Goal: Transaction & Acquisition: Purchase product/service

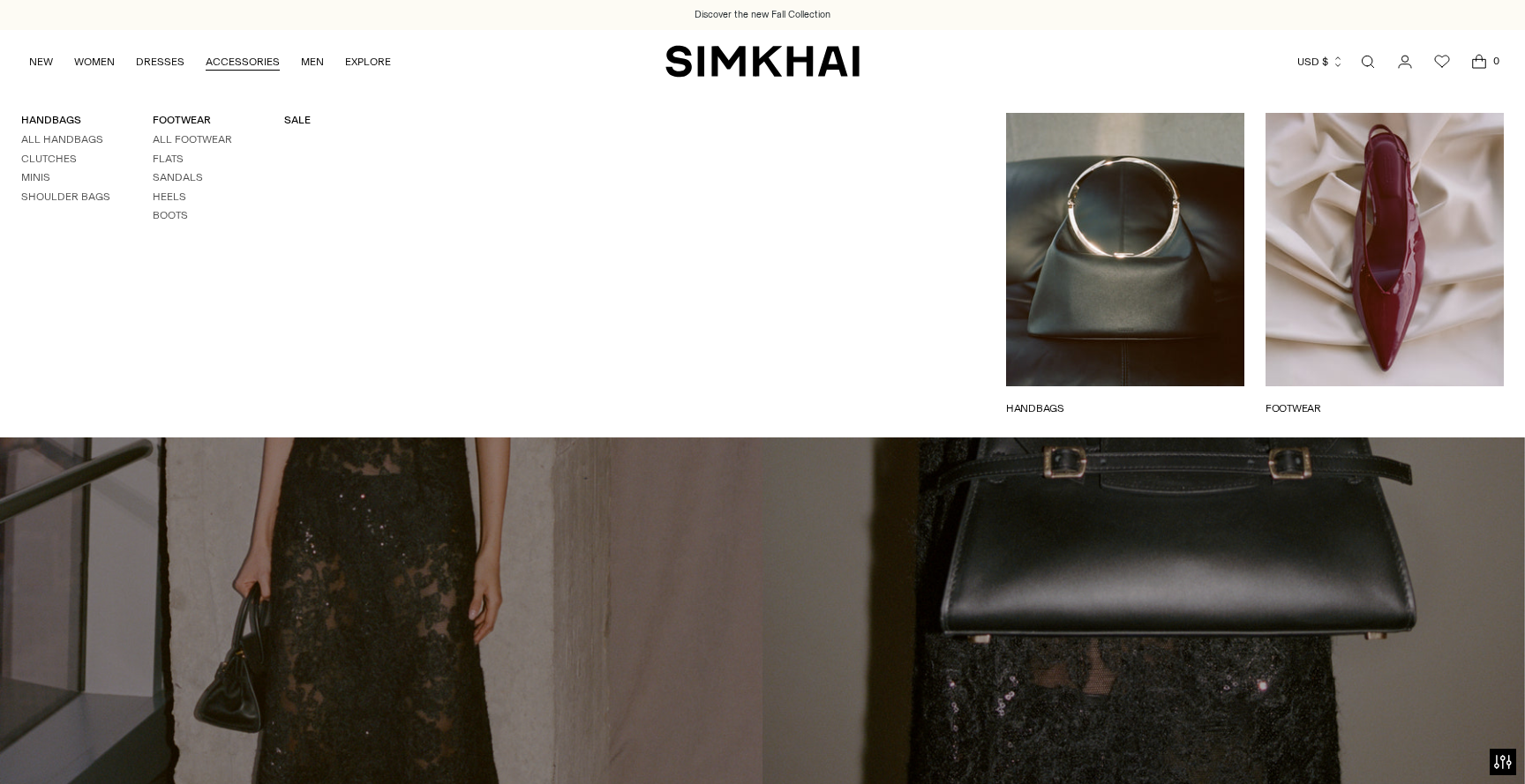
click at [230, 54] on link "ACCESSORIES" at bounding box center [242, 61] width 74 height 39
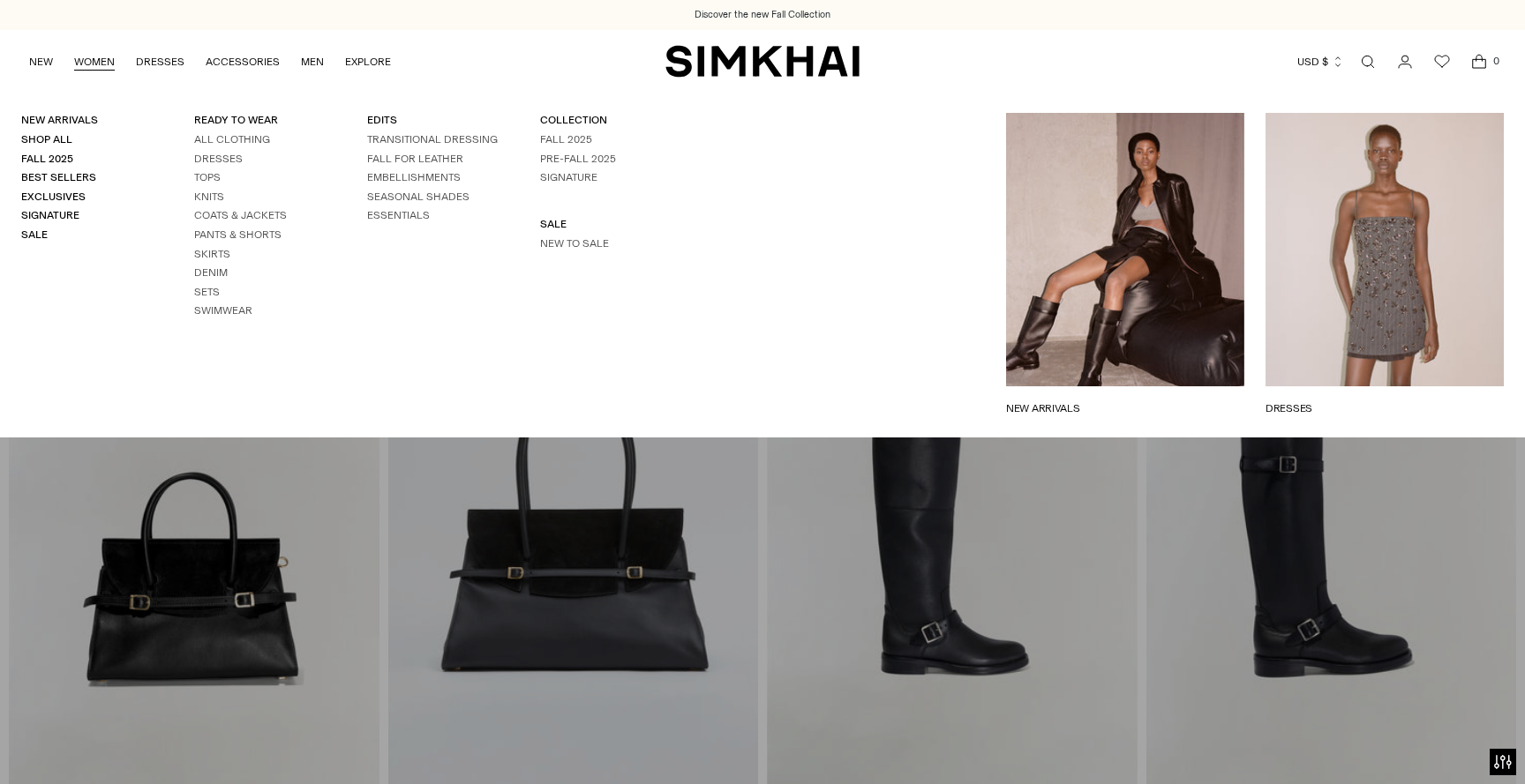
click at [237, 204] on ul "All Clothing Dresses Tops Knits Coats & Jackets Pants & Shorts Skirts Denim Set…" at bounding box center [260, 226] width 131 height 186
click at [237, 211] on link "Coats & Jackets" at bounding box center [240, 215] width 92 height 13
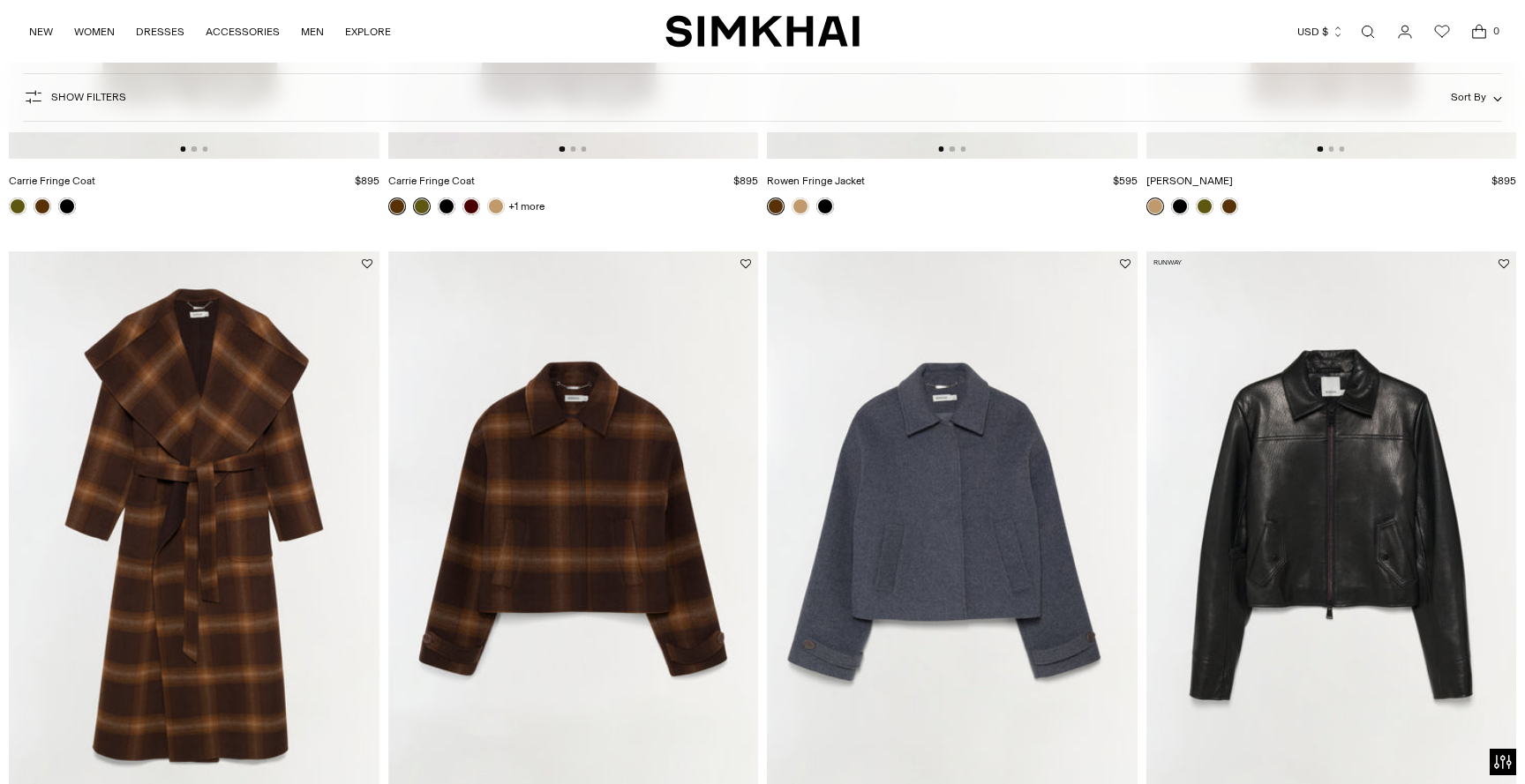
scroll to position [789, 0]
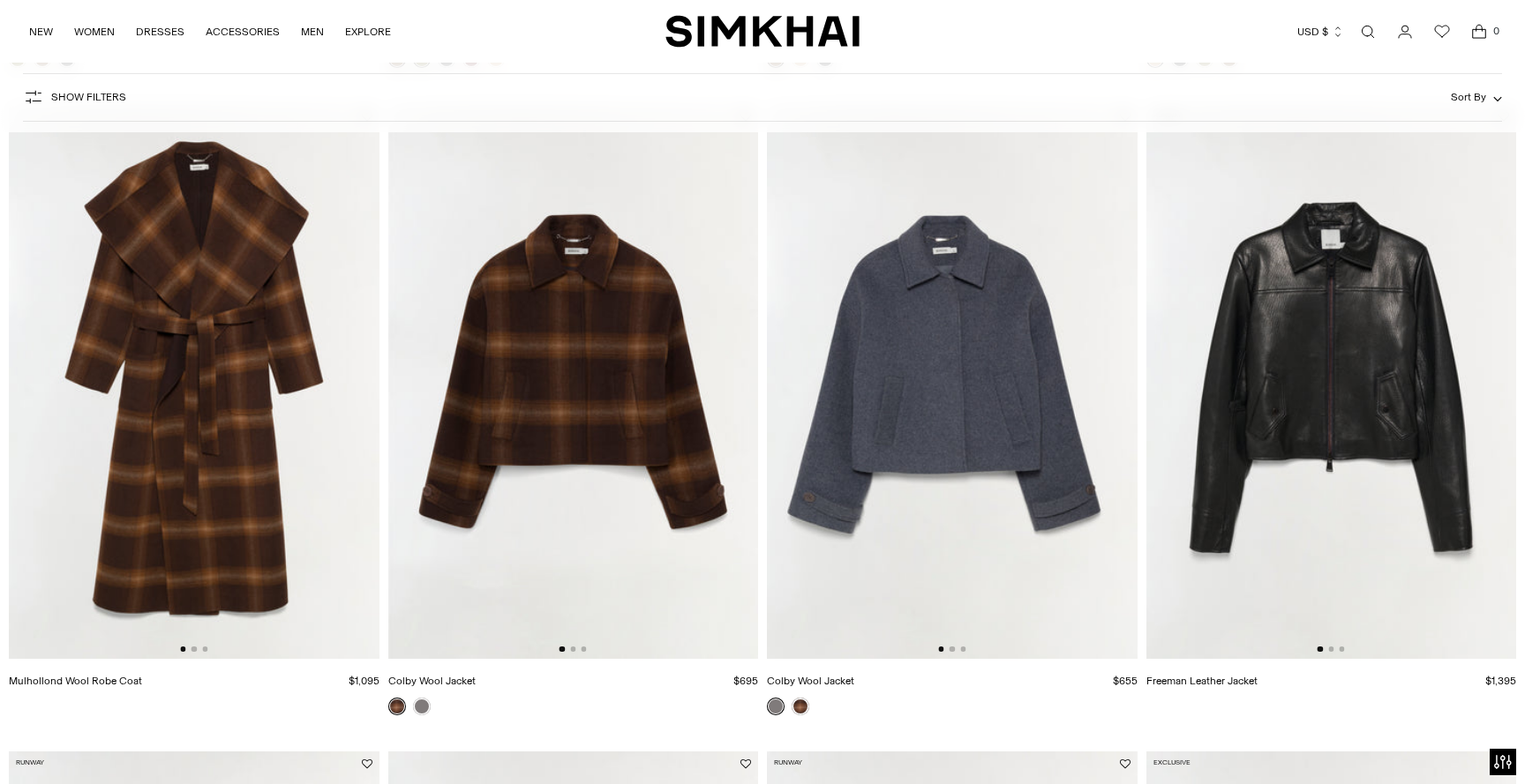
click at [258, 357] on img at bounding box center [194, 381] width 370 height 555
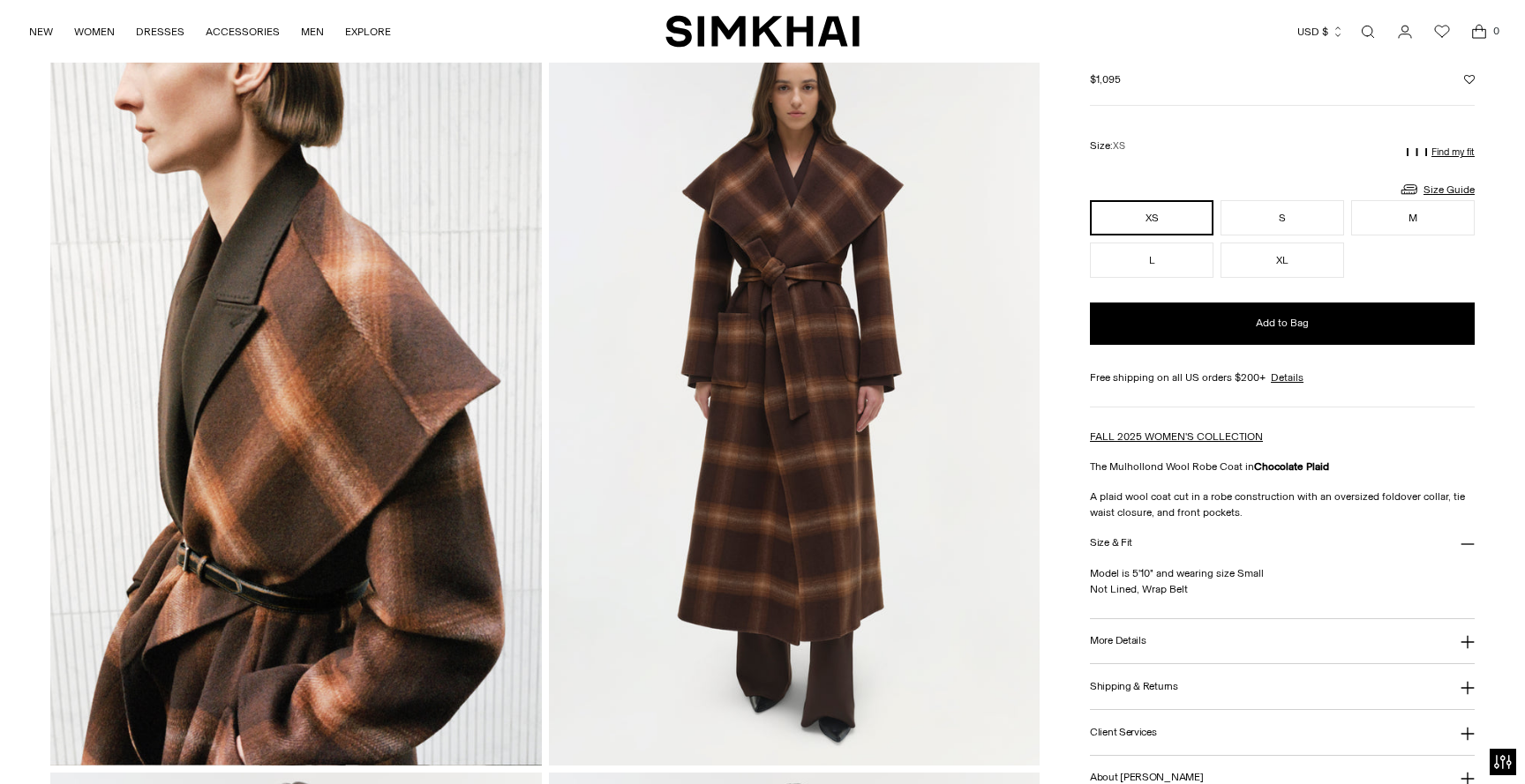
scroll to position [97, 0]
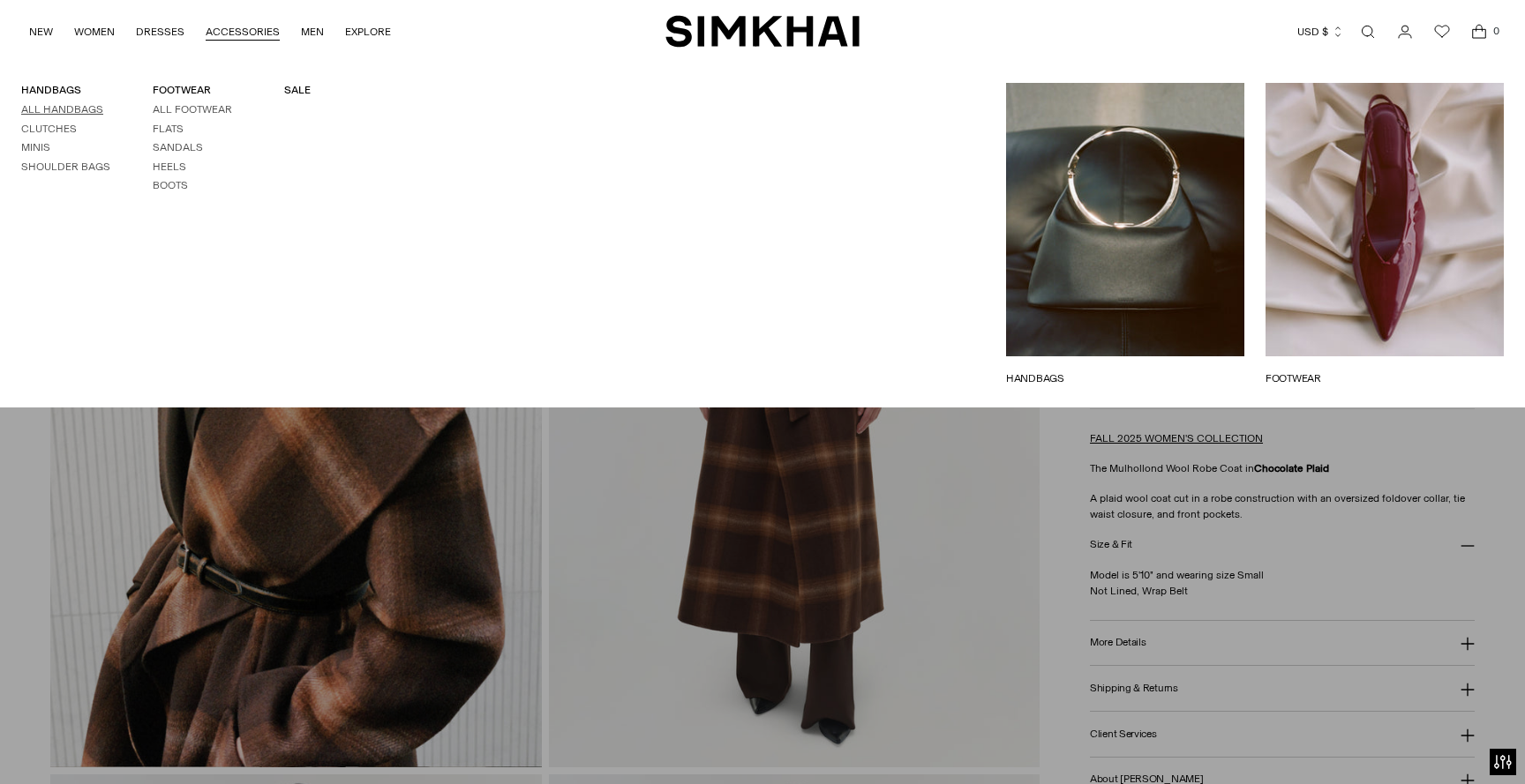
click at [58, 104] on link "All Handbags" at bounding box center [63, 109] width 82 height 13
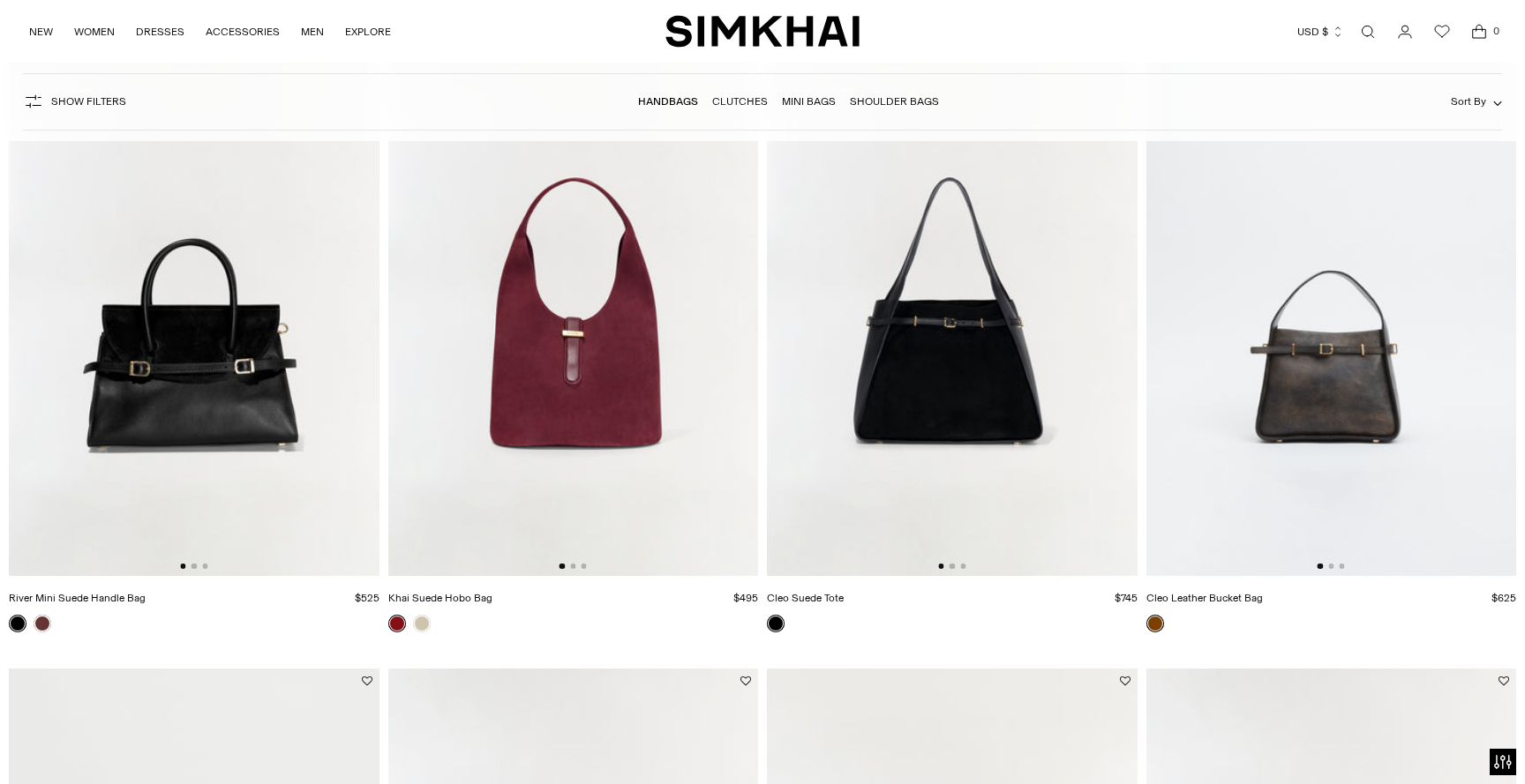
scroll to position [912, 0]
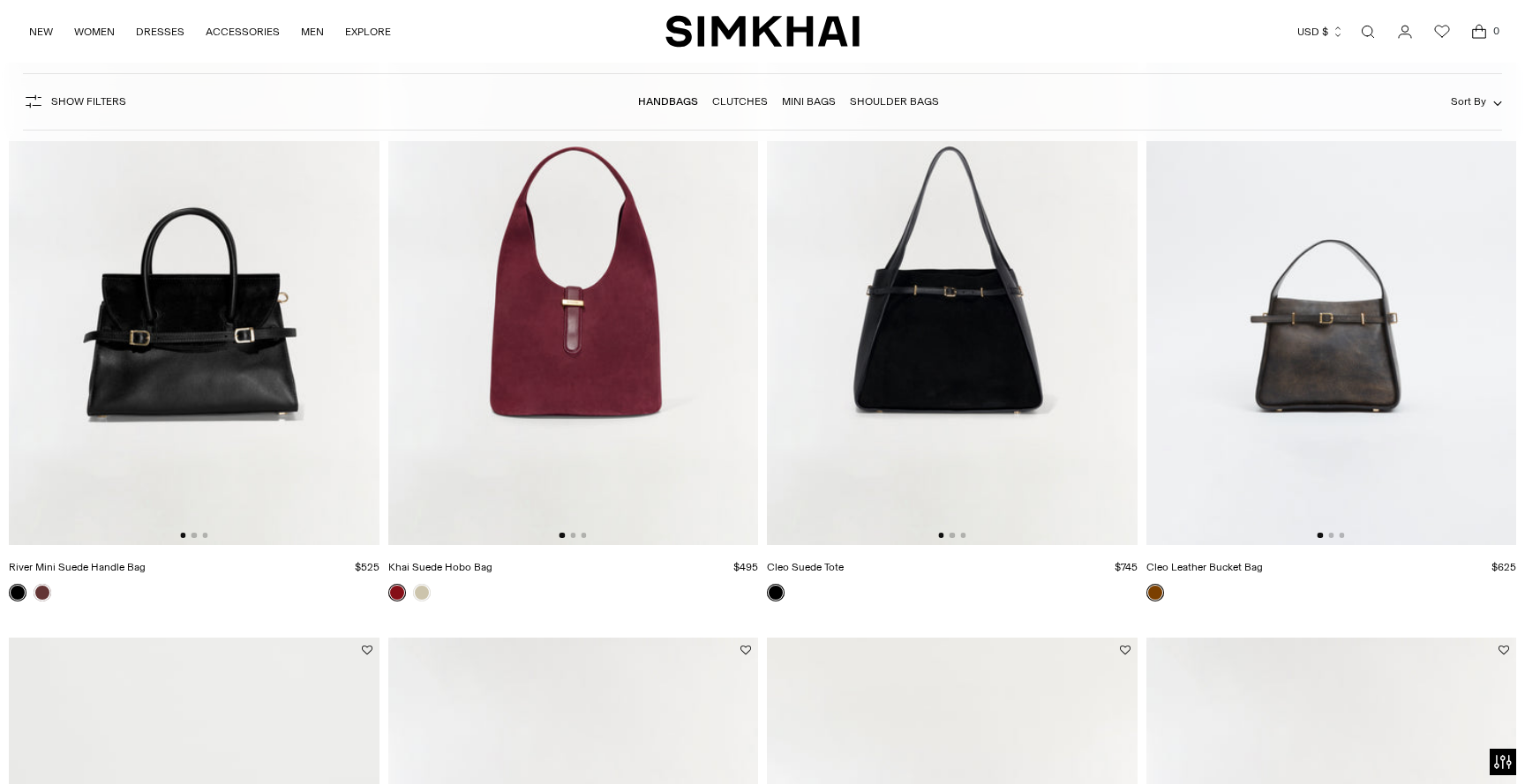
click at [1271, 410] on img at bounding box center [1330, 267] width 370 height 555
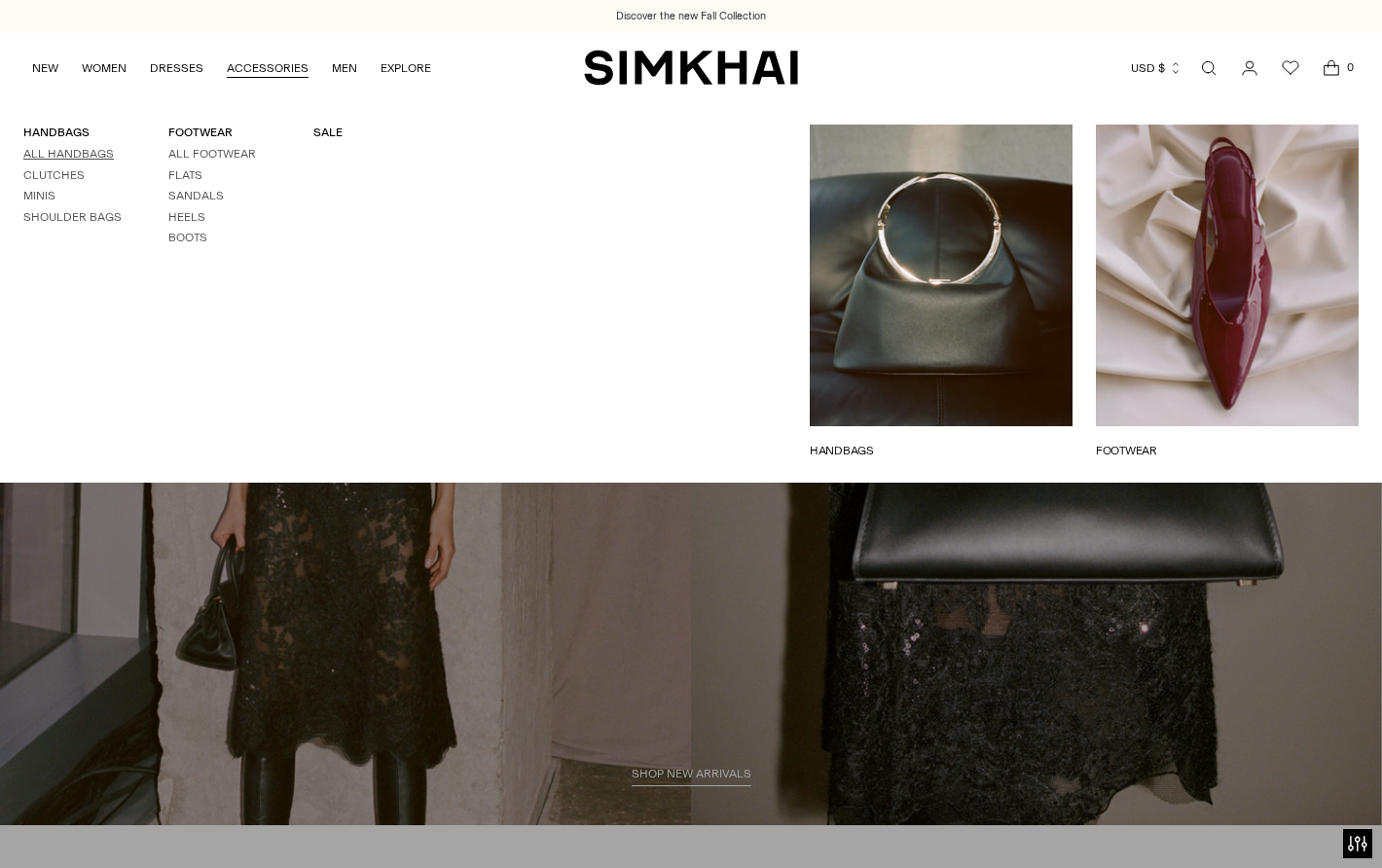
click at [76, 154] on link "All Handbags" at bounding box center [69, 154] width 91 height 14
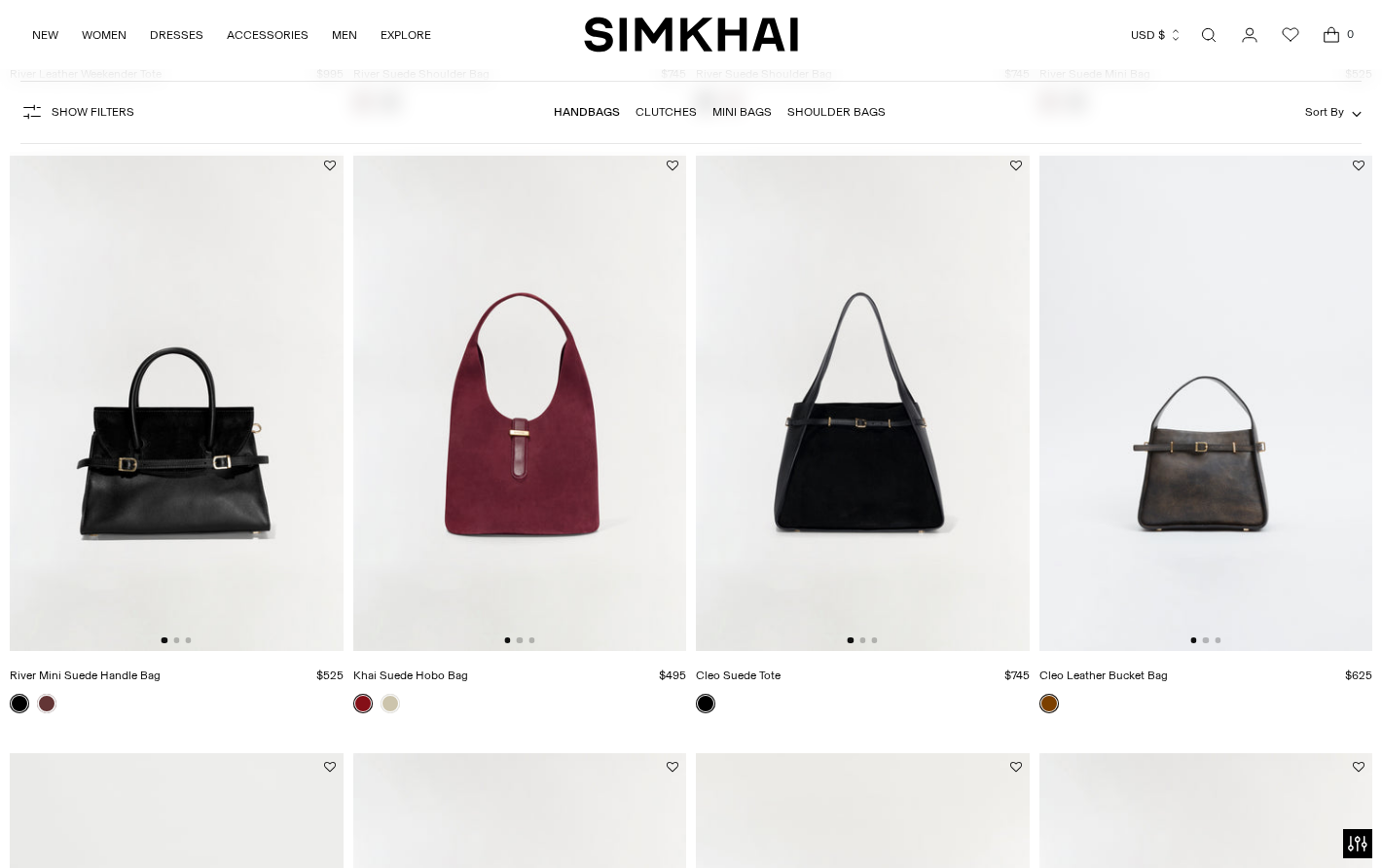
scroll to position [742, 0]
